Goal: Find specific page/section: Find specific page/section

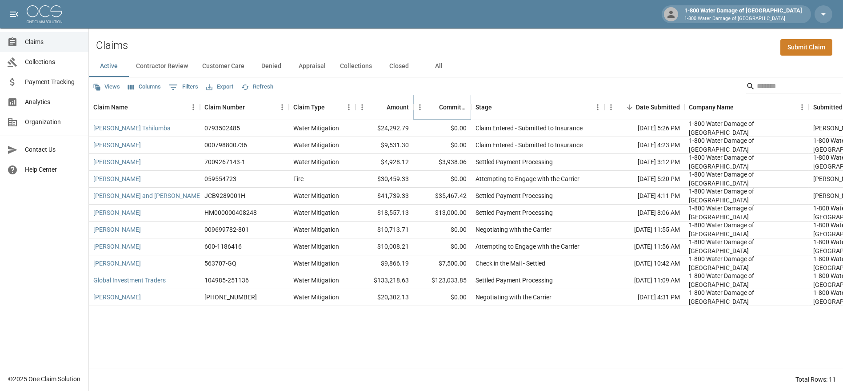
click at [434, 106] on icon "Sort" at bounding box center [433, 107] width 8 height 8
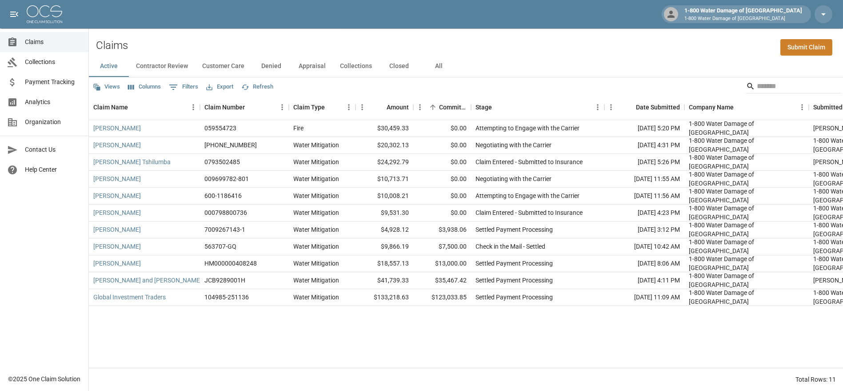
click at [158, 373] on div "Total Rows: 11" at bounding box center [466, 379] width 754 height 23
click at [108, 146] on link "[PERSON_NAME]" at bounding box center [117, 144] width 48 height 9
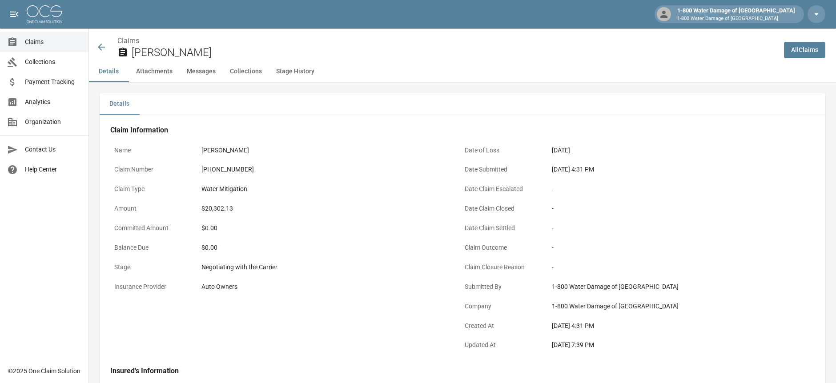
click at [100, 44] on icon at bounding box center [101, 47] width 11 height 11
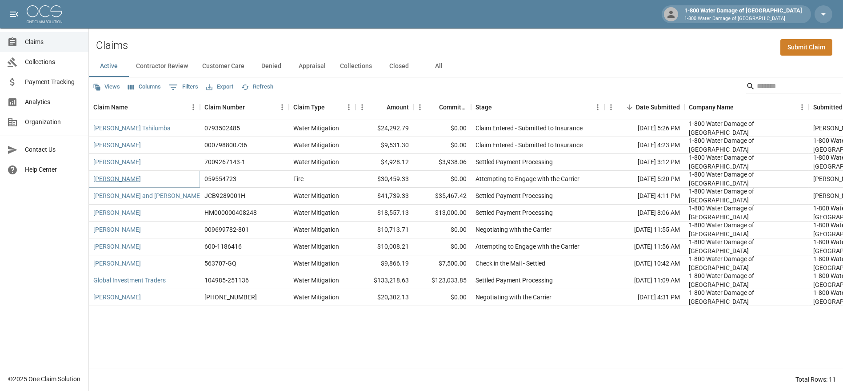
click at [107, 179] on link "[PERSON_NAME]" at bounding box center [117, 178] width 48 height 9
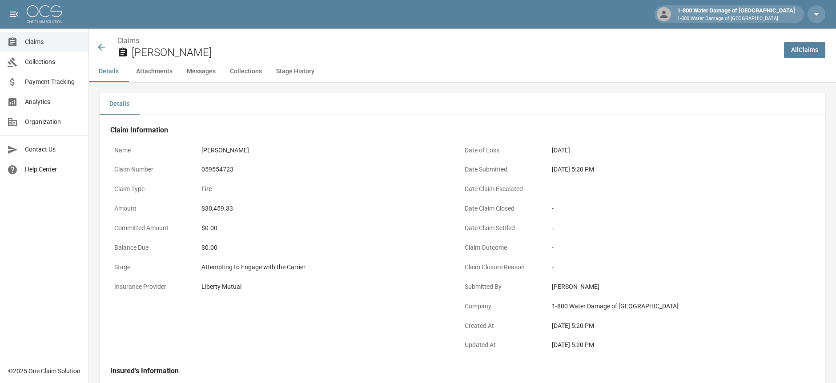
click at [99, 48] on icon at bounding box center [101, 47] width 7 height 7
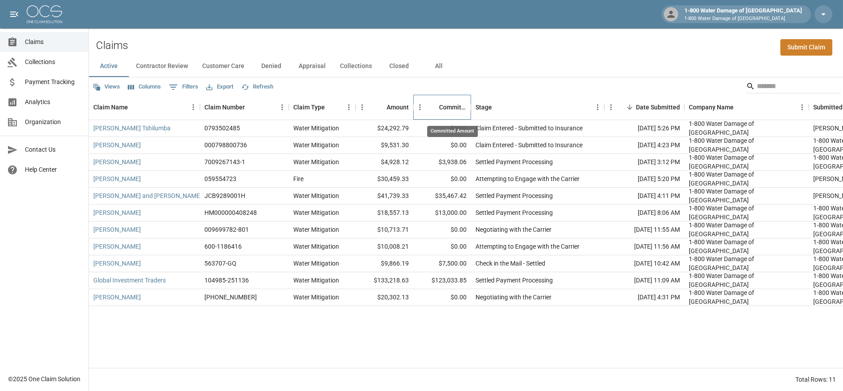
click at [453, 102] on div "Committed Amount" at bounding box center [453, 107] width 28 height 25
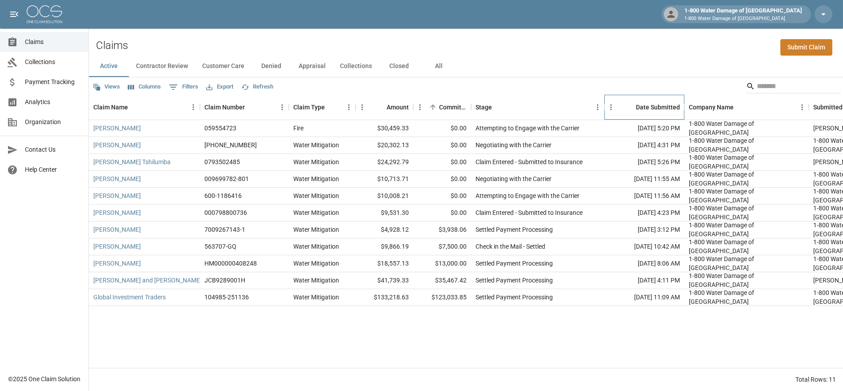
click at [658, 104] on div "Date Submitted" at bounding box center [658, 107] width 44 height 25
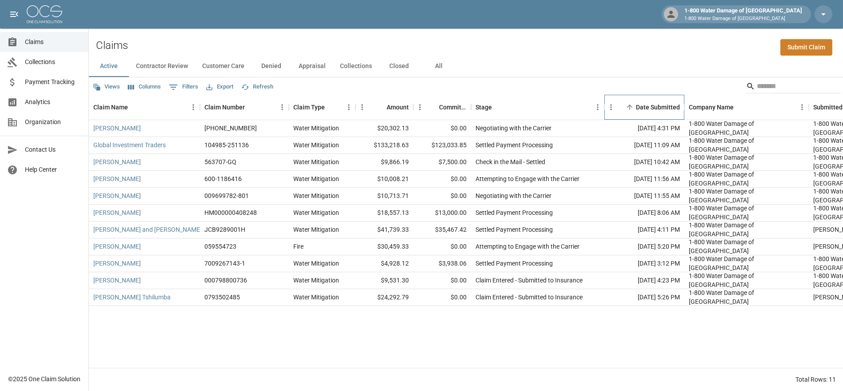
click at [658, 104] on div "Date Submitted" at bounding box center [658, 107] width 44 height 25
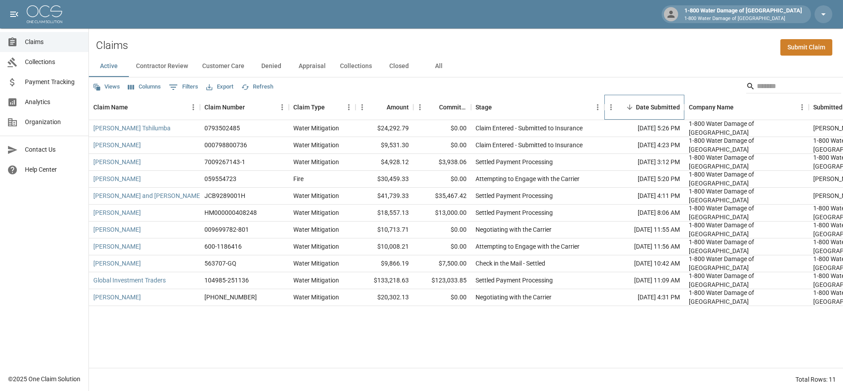
click at [658, 104] on div "Date Submitted" at bounding box center [658, 107] width 44 height 25
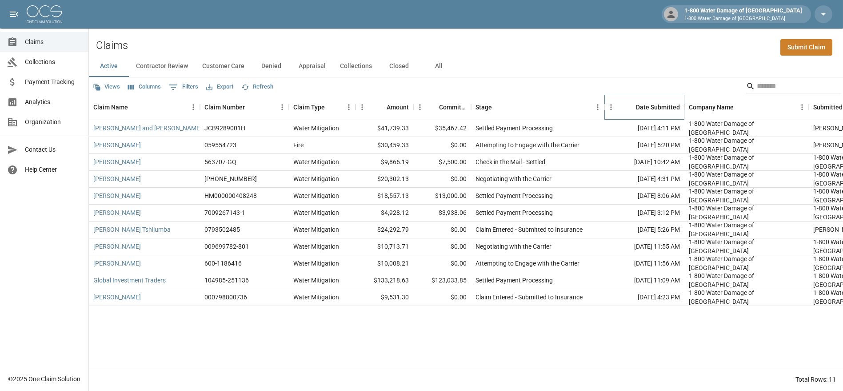
click at [658, 104] on div "Date Submitted" at bounding box center [658, 107] width 44 height 25
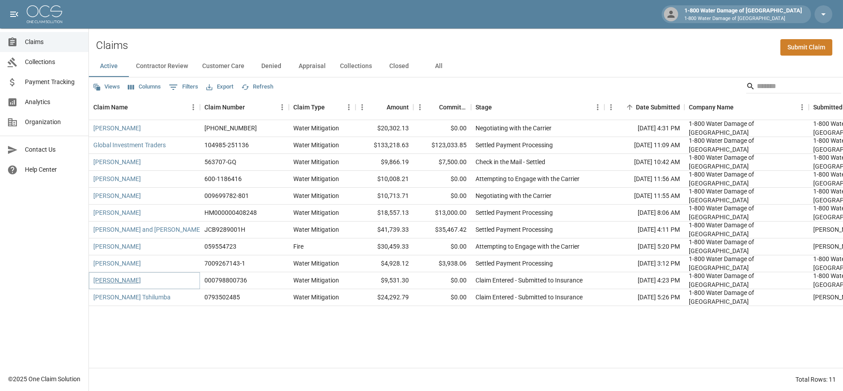
click at [119, 278] on link "[PERSON_NAME]" at bounding box center [117, 280] width 48 height 9
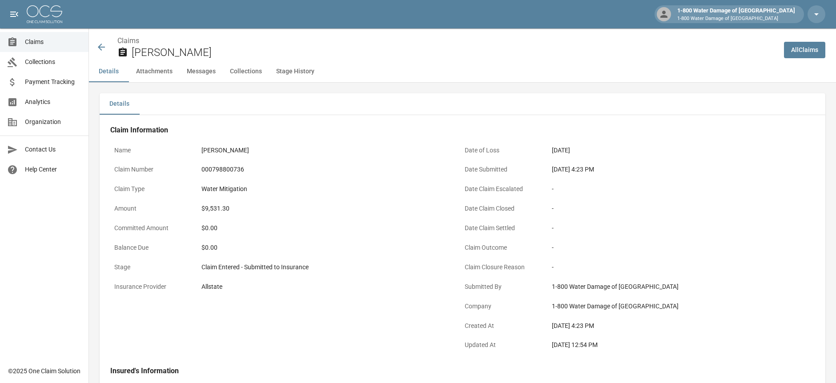
click at [101, 48] on icon at bounding box center [101, 47] width 7 height 7
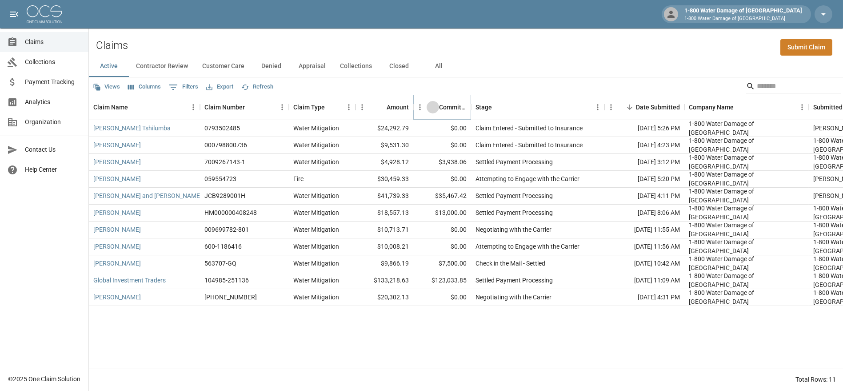
click at [436, 107] on icon "Sort" at bounding box center [433, 107] width 8 height 8
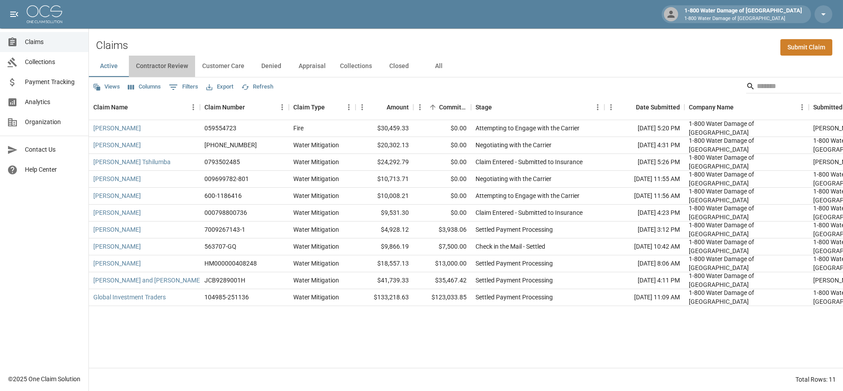
click at [160, 65] on button "Contractor Review" at bounding box center [162, 66] width 66 height 21
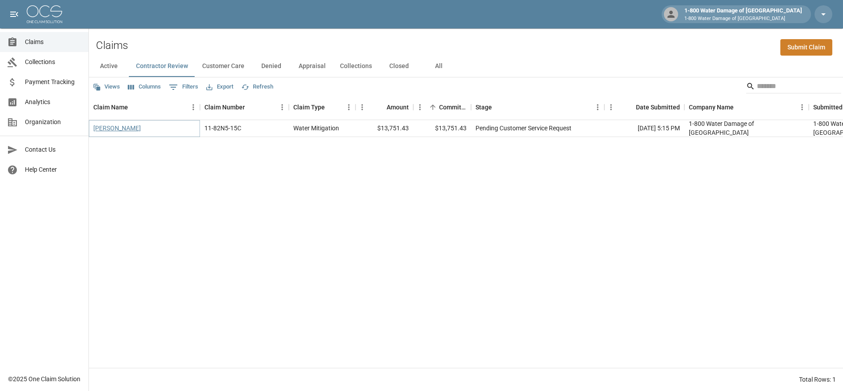
click at [112, 126] on link "[PERSON_NAME]" at bounding box center [117, 128] width 48 height 9
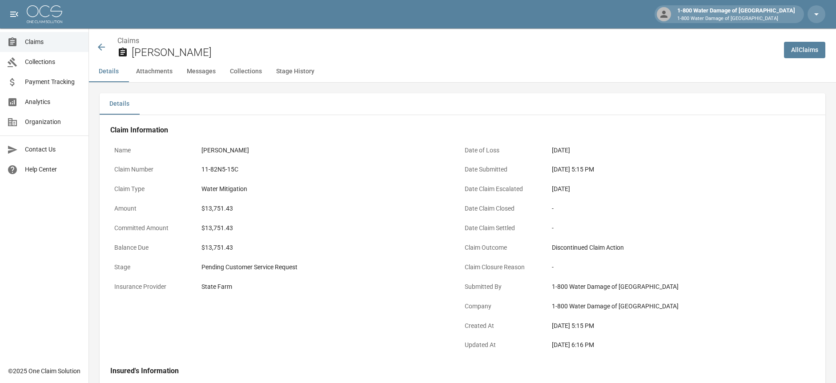
click at [100, 42] on icon at bounding box center [101, 47] width 11 height 11
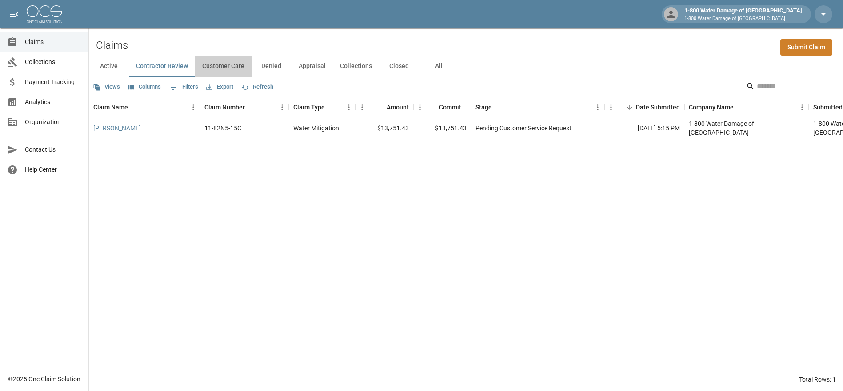
click at [232, 65] on button "Customer Care" at bounding box center [223, 66] width 56 height 21
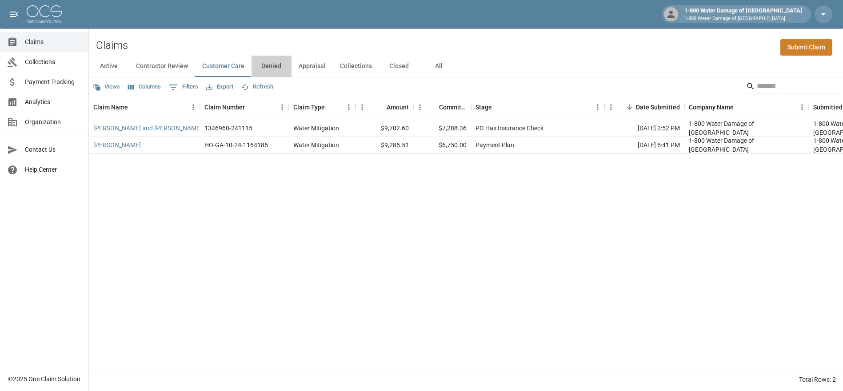
click at [272, 67] on button "Denied" at bounding box center [272, 66] width 40 height 21
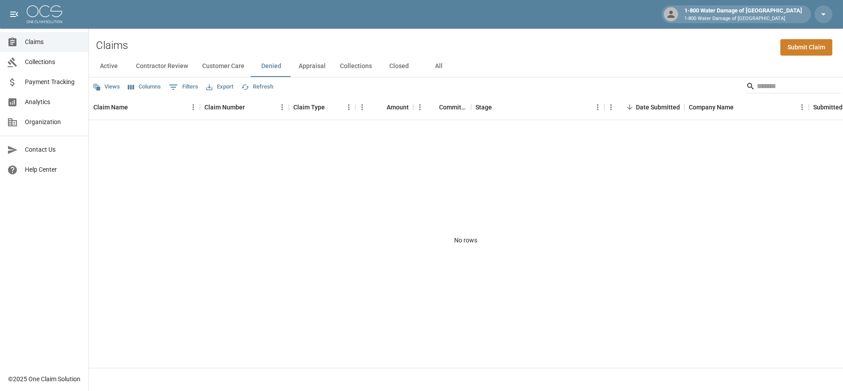
click at [315, 61] on button "Appraisal" at bounding box center [312, 66] width 41 height 21
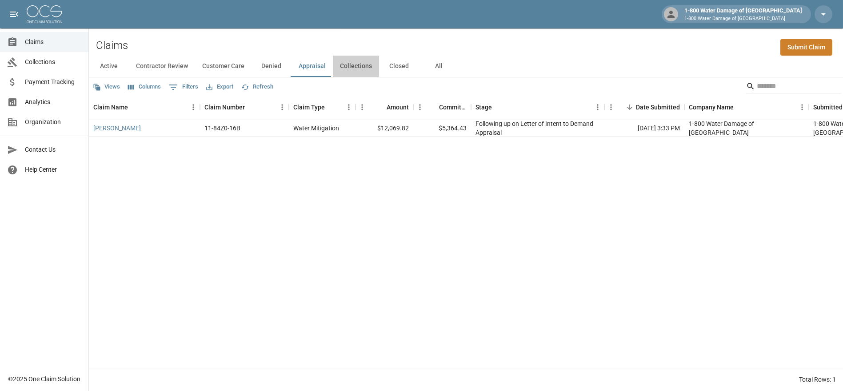
click at [353, 67] on button "Collections" at bounding box center [356, 66] width 46 height 21
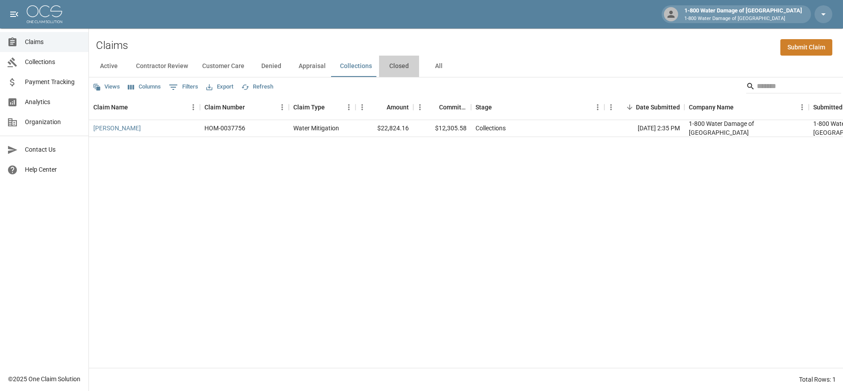
click at [397, 67] on button "Closed" at bounding box center [399, 66] width 40 height 21
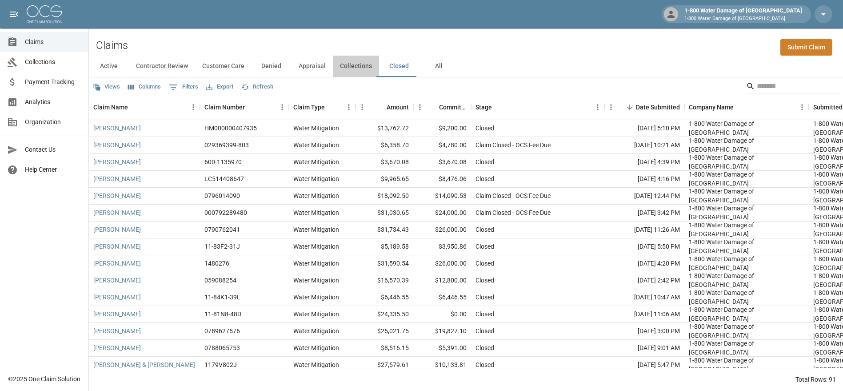
click at [354, 67] on button "Collections" at bounding box center [356, 66] width 46 height 21
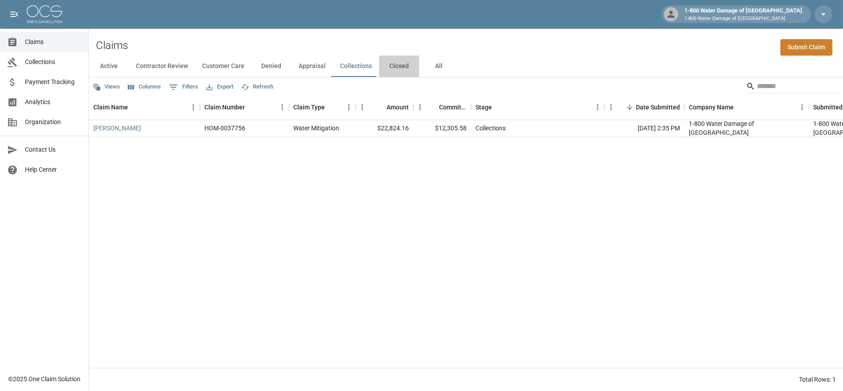
click at [397, 66] on button "Closed" at bounding box center [399, 66] width 40 height 21
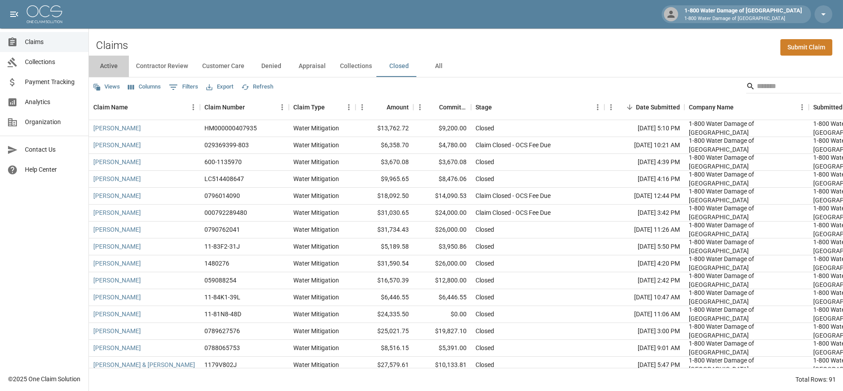
click at [108, 62] on button "Active" at bounding box center [109, 66] width 40 height 21
